Goal: Task Accomplishment & Management: Manage account settings

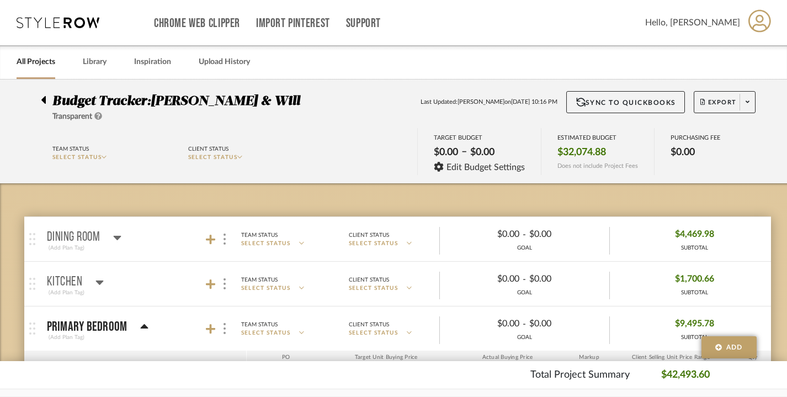
click at [24, 65] on link "All Projects" at bounding box center [36, 62] width 39 height 15
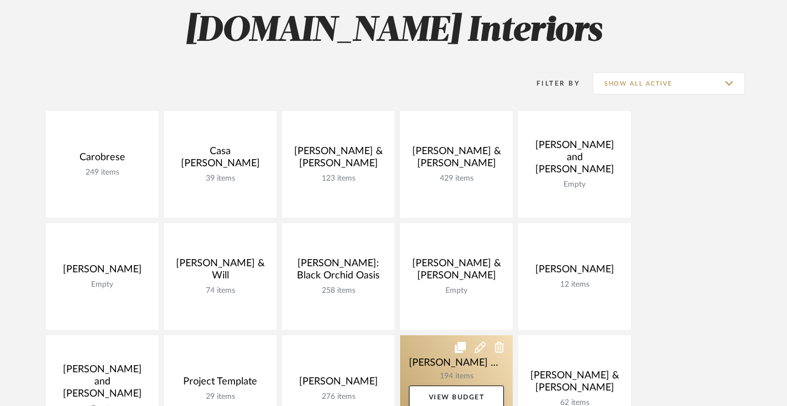
scroll to position [154, 0]
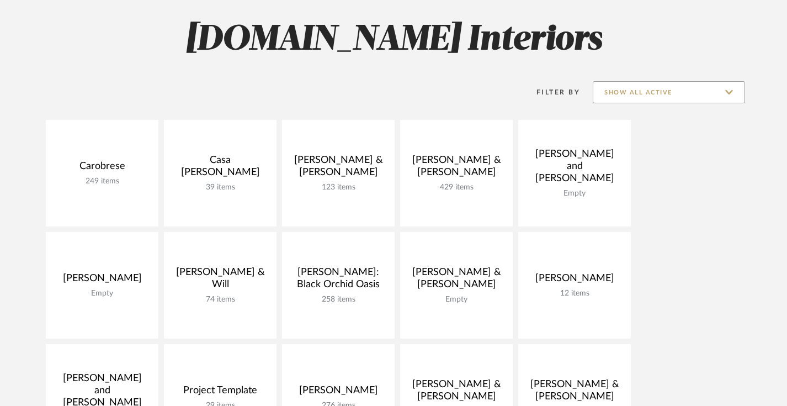
click at [688, 84] on input "Show All Active" at bounding box center [669, 92] width 152 height 22
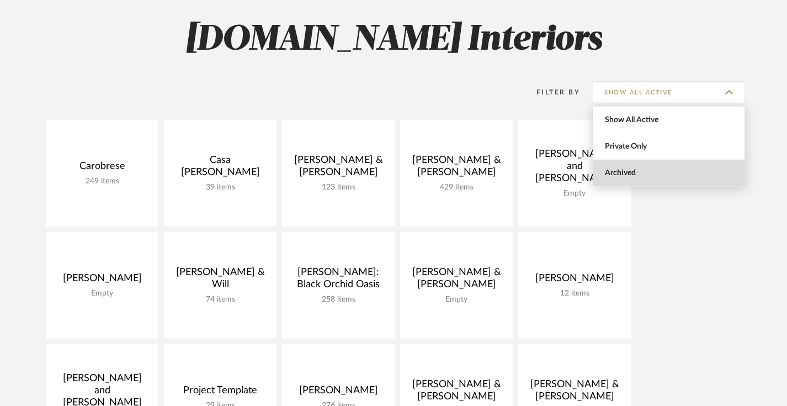
click at [640, 168] on span "Archived" at bounding box center [670, 172] width 131 height 9
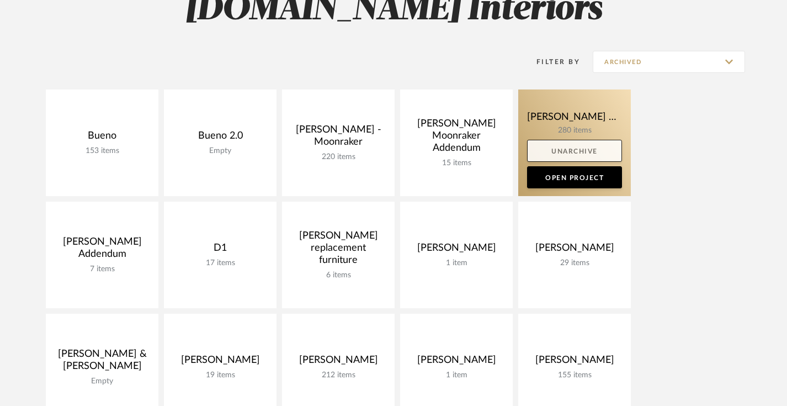
scroll to position [192, 0]
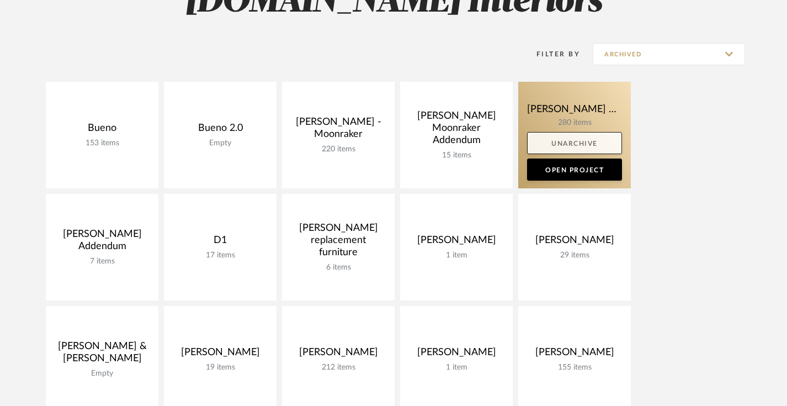
click at [587, 139] on link "Unarchive" at bounding box center [574, 143] width 95 height 22
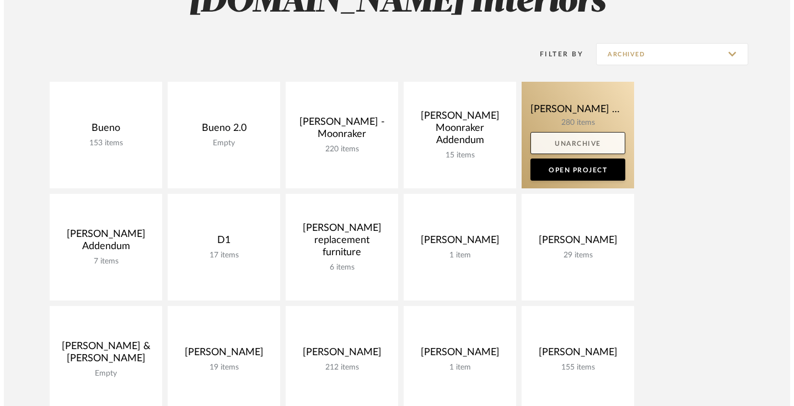
scroll to position [0, 0]
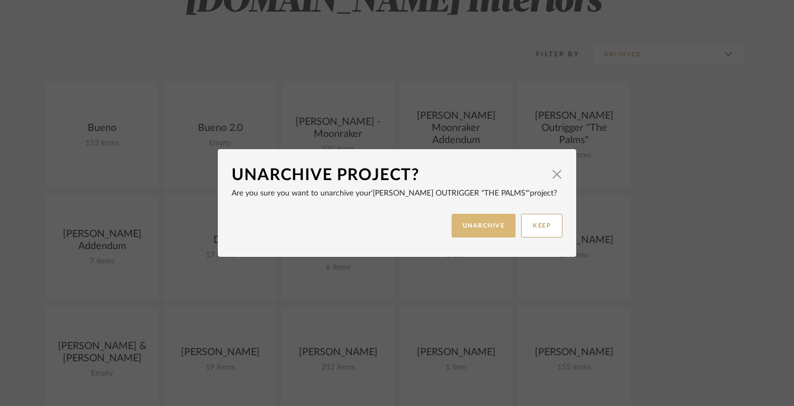
click at [481, 220] on button "UNARCHIVE" at bounding box center [484, 226] width 65 height 24
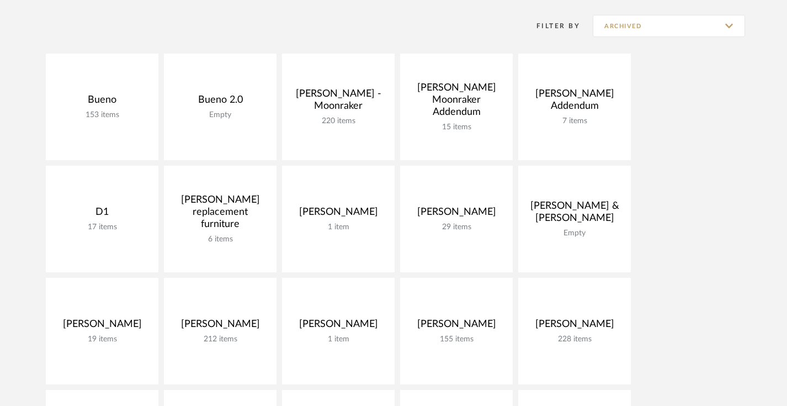
scroll to position [218, 0]
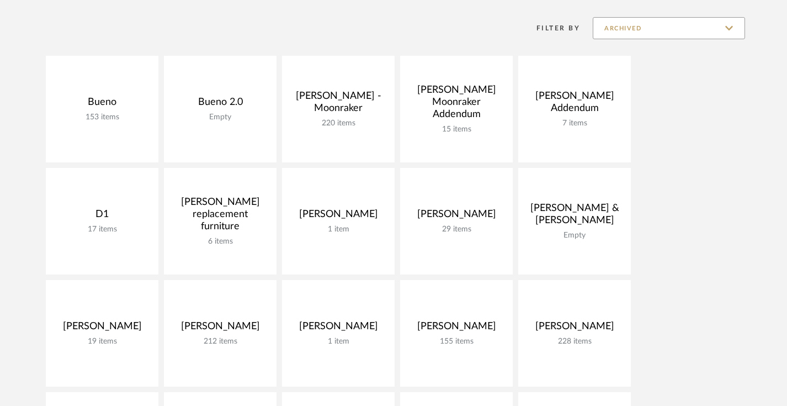
click at [685, 34] on input "Archived" at bounding box center [669, 28] width 152 height 22
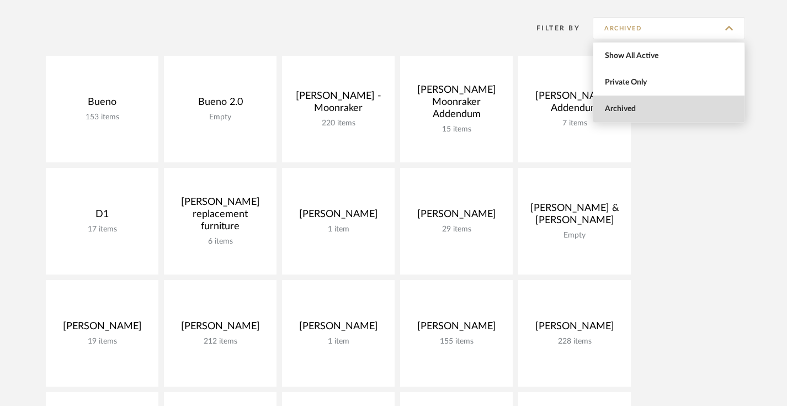
click at [668, 111] on span "Archived" at bounding box center [670, 108] width 131 height 9
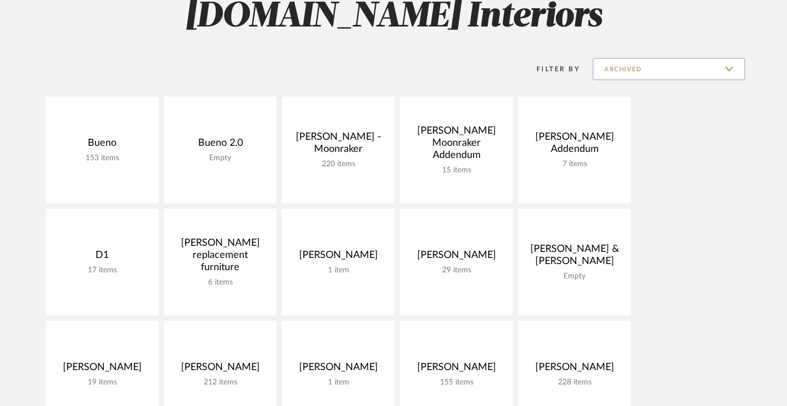
scroll to position [146, 0]
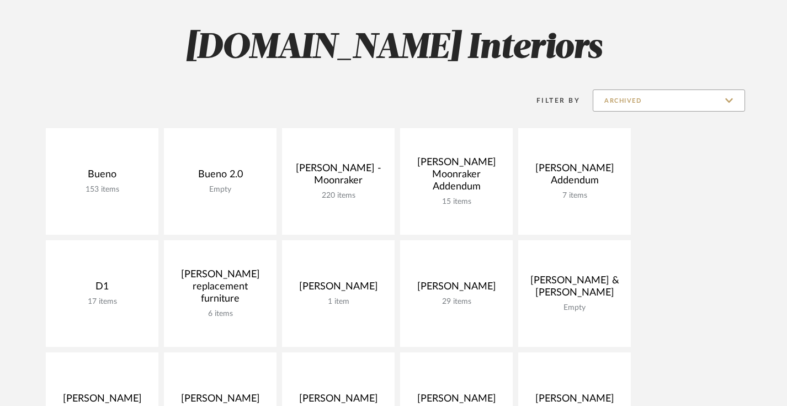
click at [630, 97] on input "Archived" at bounding box center [669, 100] width 152 height 22
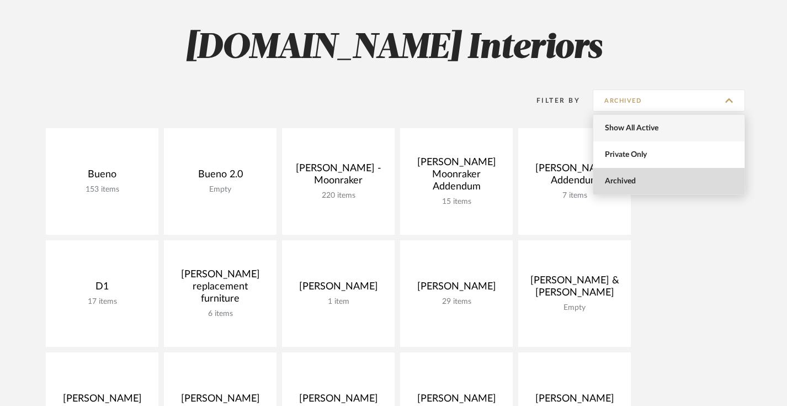
click at [610, 130] on span "Show All Active" at bounding box center [670, 128] width 131 height 9
type input "Show All Active"
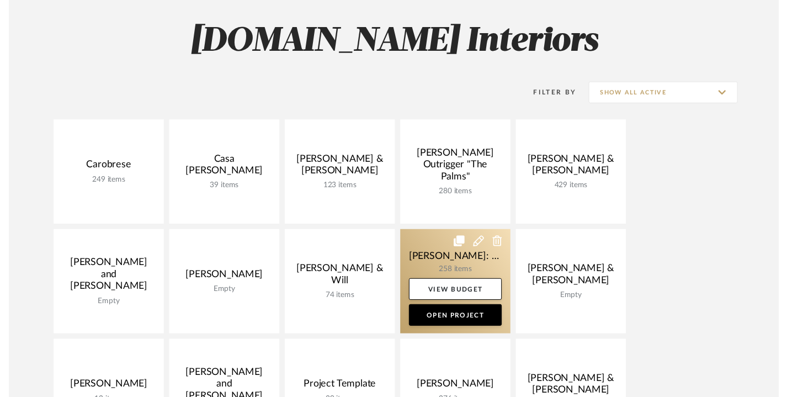
scroll to position [152, 0]
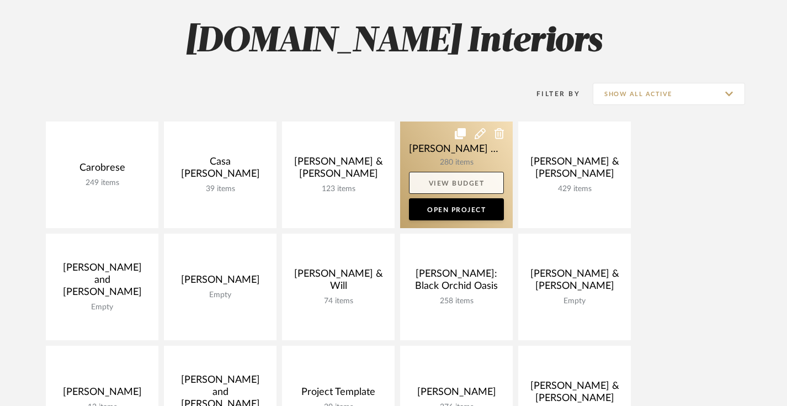
click at [453, 181] on link "View Budget" at bounding box center [456, 183] width 95 height 22
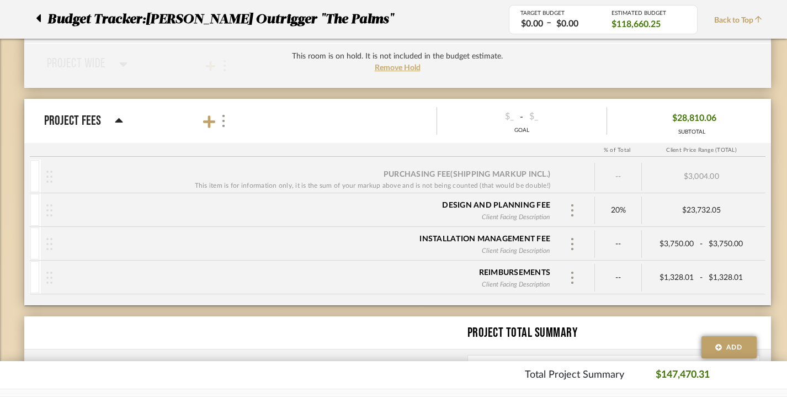
scroll to position [1377, 0]
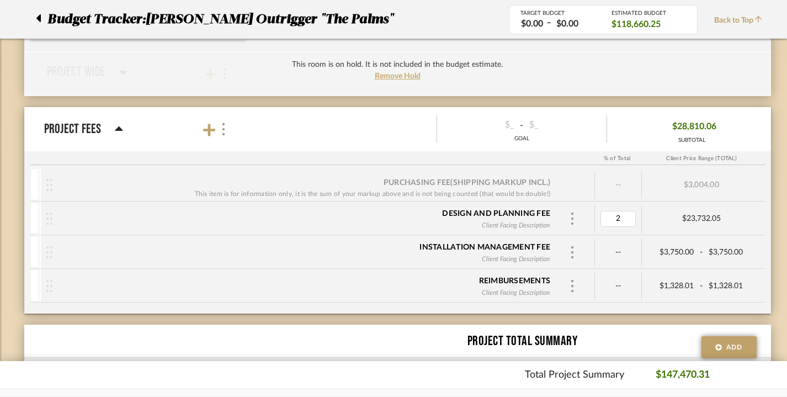
type input "25"
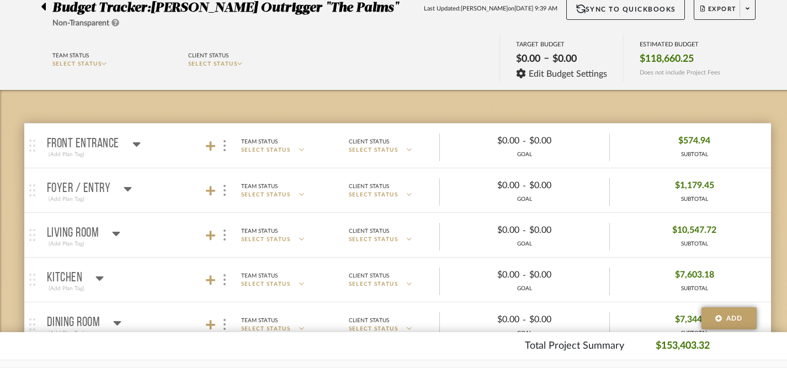
scroll to position [99, 0]
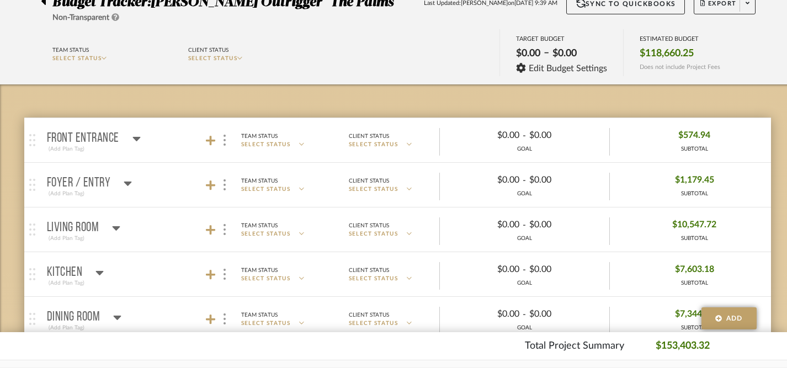
click at [136, 137] on icon at bounding box center [136, 139] width 8 height 4
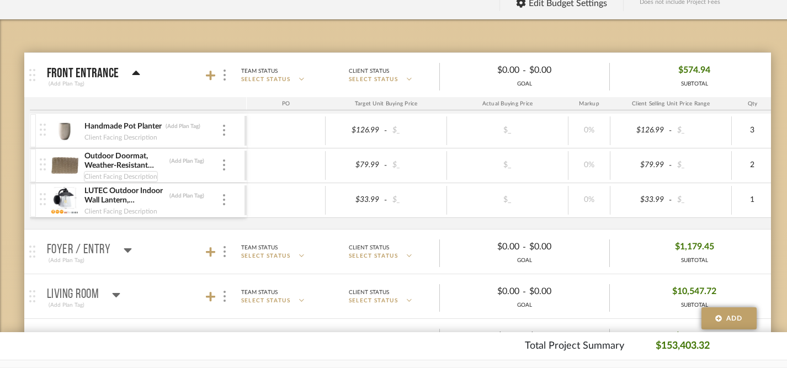
scroll to position [171, 0]
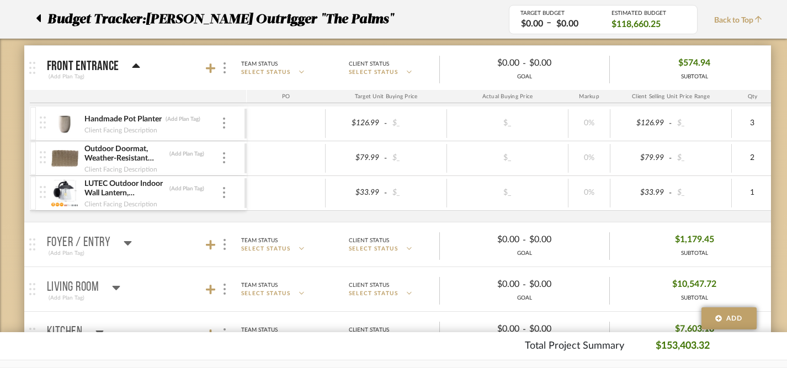
click at [130, 241] on icon at bounding box center [128, 243] width 8 height 4
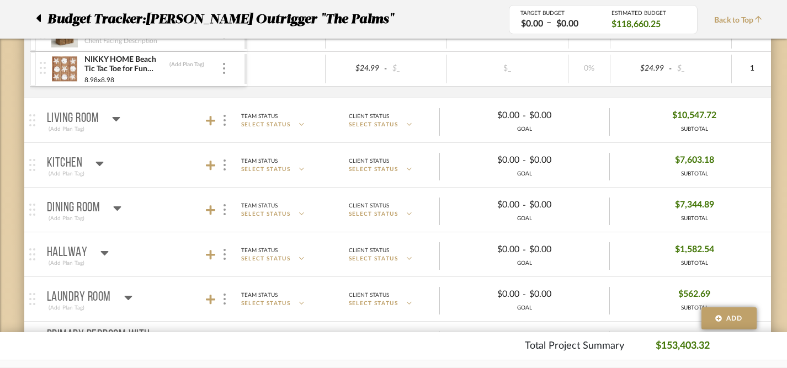
scroll to position [823, 0]
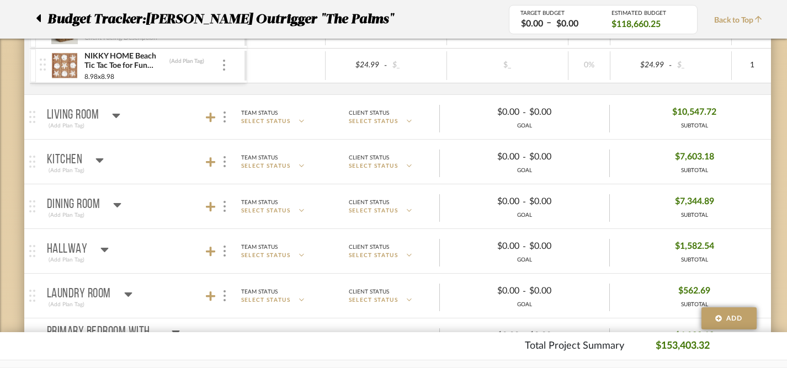
click at [115, 113] on icon at bounding box center [116, 115] width 8 height 13
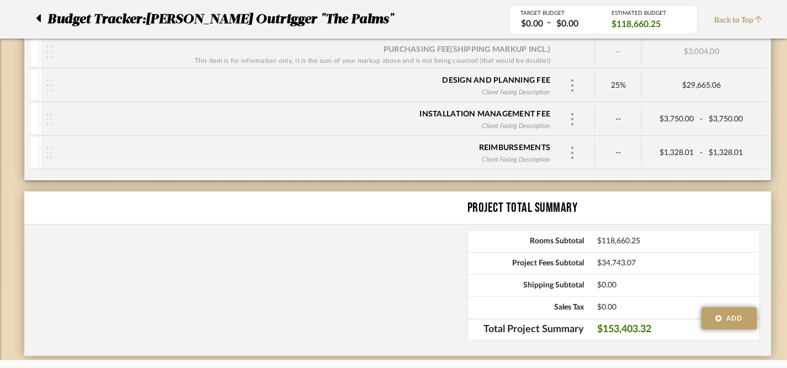
scroll to position [3020, 0]
